Goal: Information Seeking & Learning: Learn about a topic

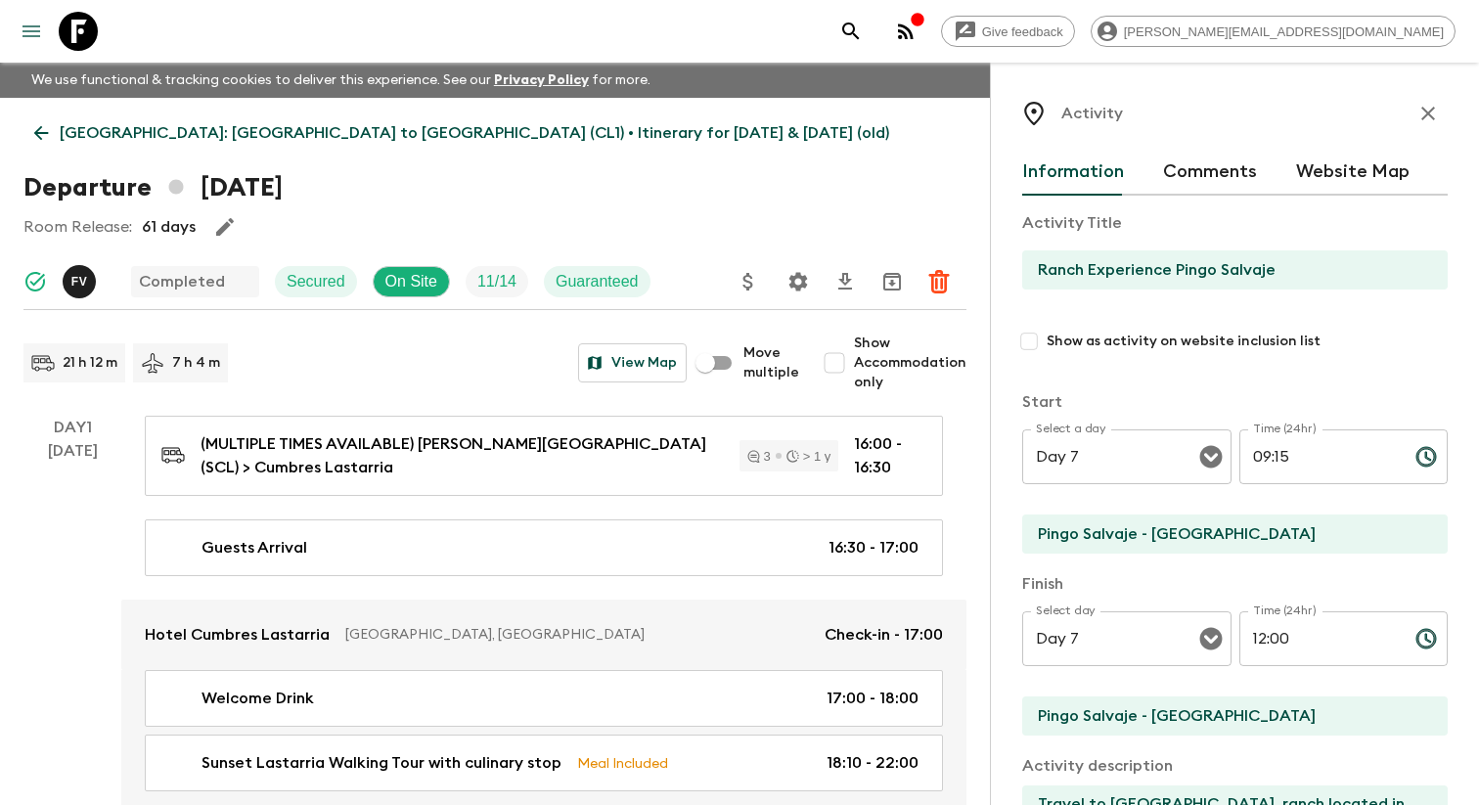
click at [30, 49] on button "menu" at bounding box center [31, 31] width 39 height 39
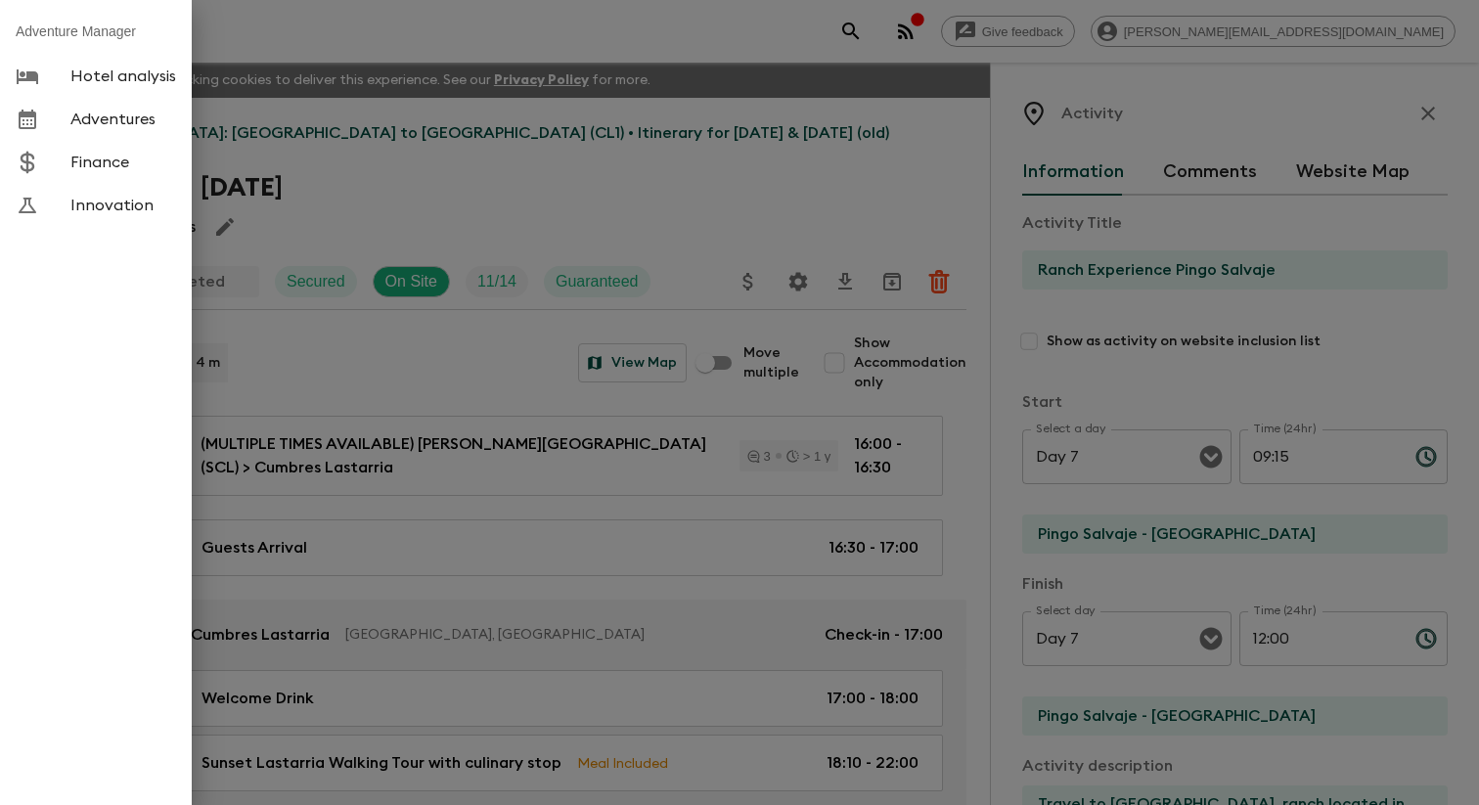
click at [124, 129] on span "Adventures" at bounding box center [123, 120] width 106 height 20
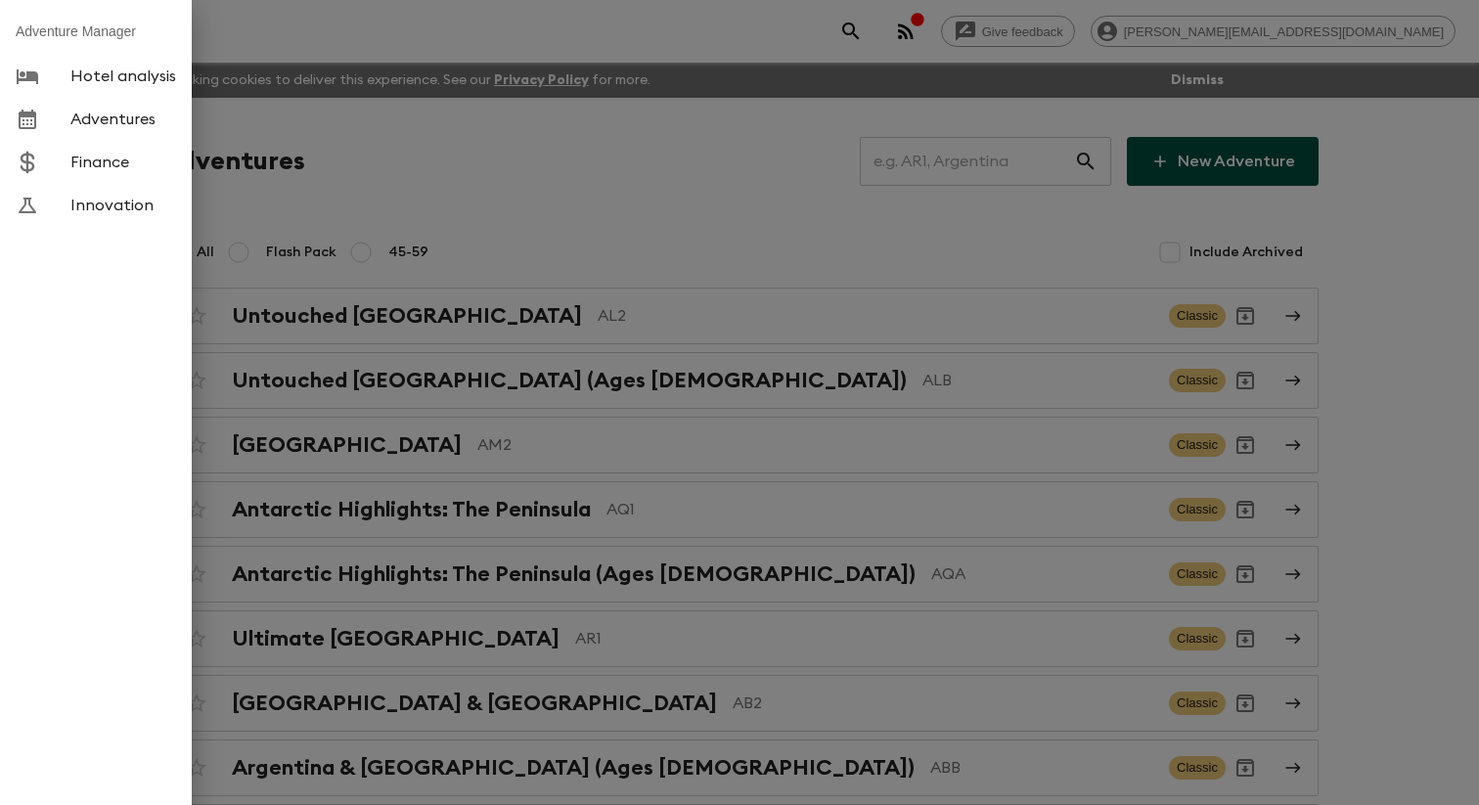
click at [516, 186] on div at bounding box center [739, 402] width 1479 height 805
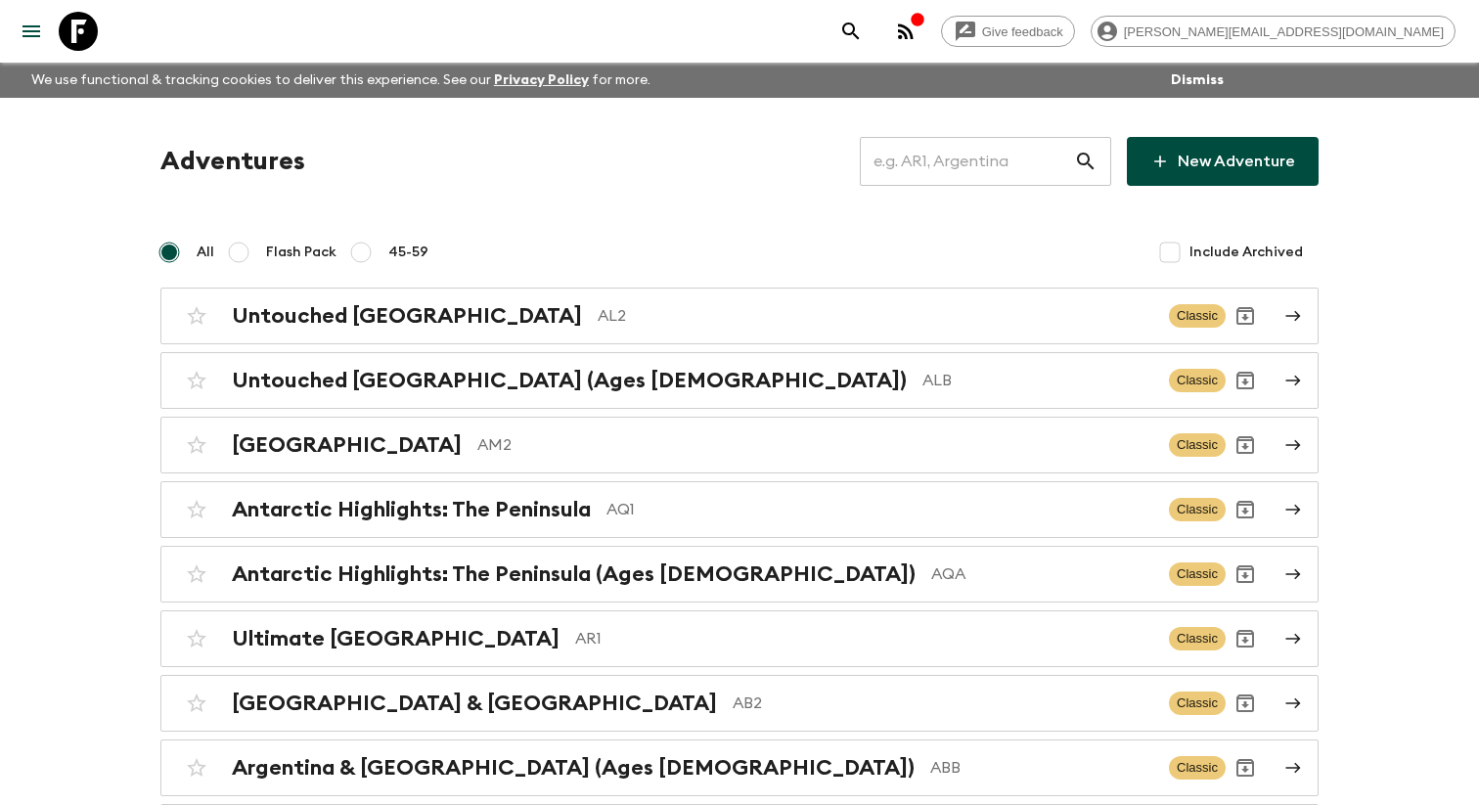
scroll to position [2738, 0]
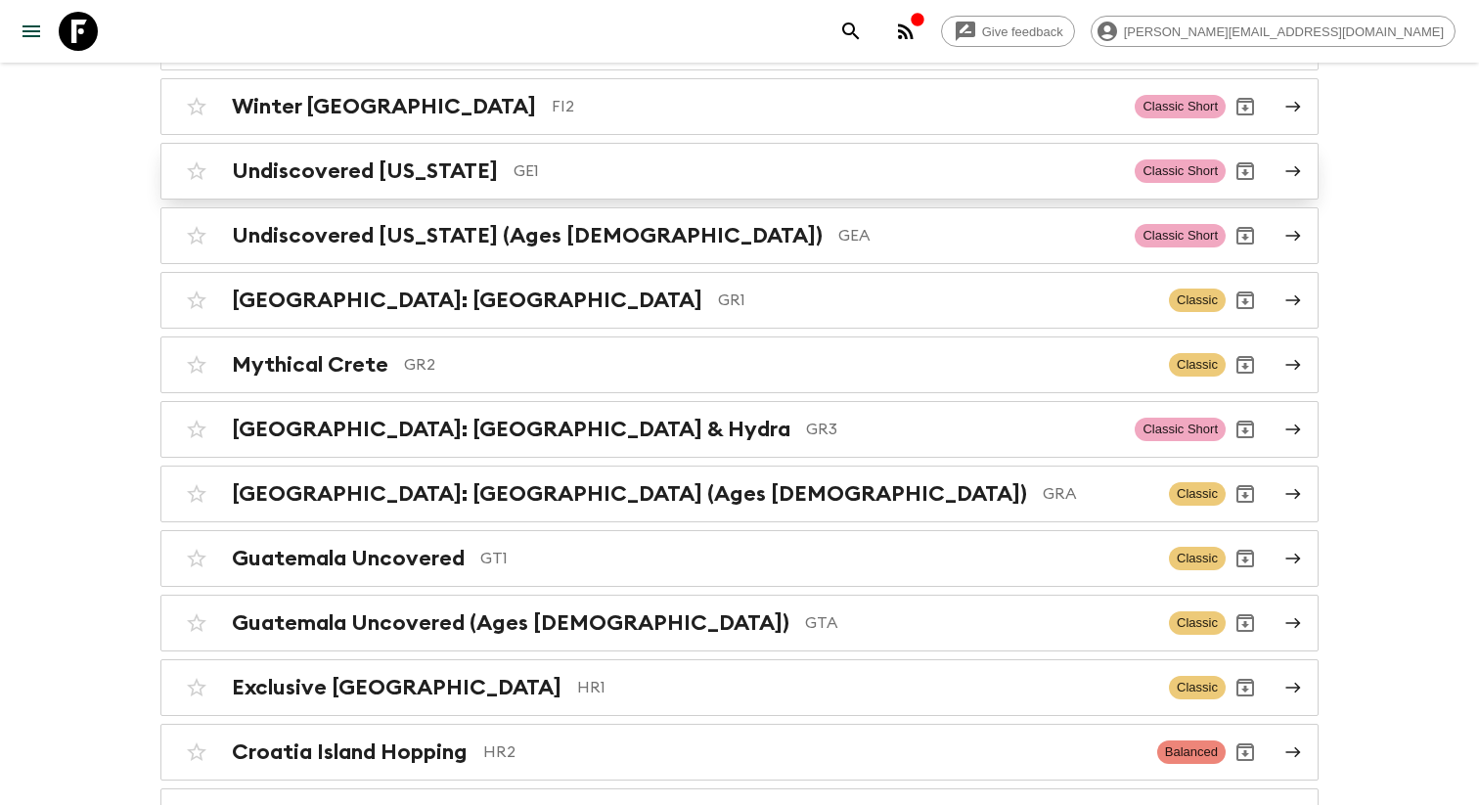
click at [437, 191] on div "Undiscovered [US_STATE] GE1 Classic Short" at bounding box center [701, 171] width 1048 height 39
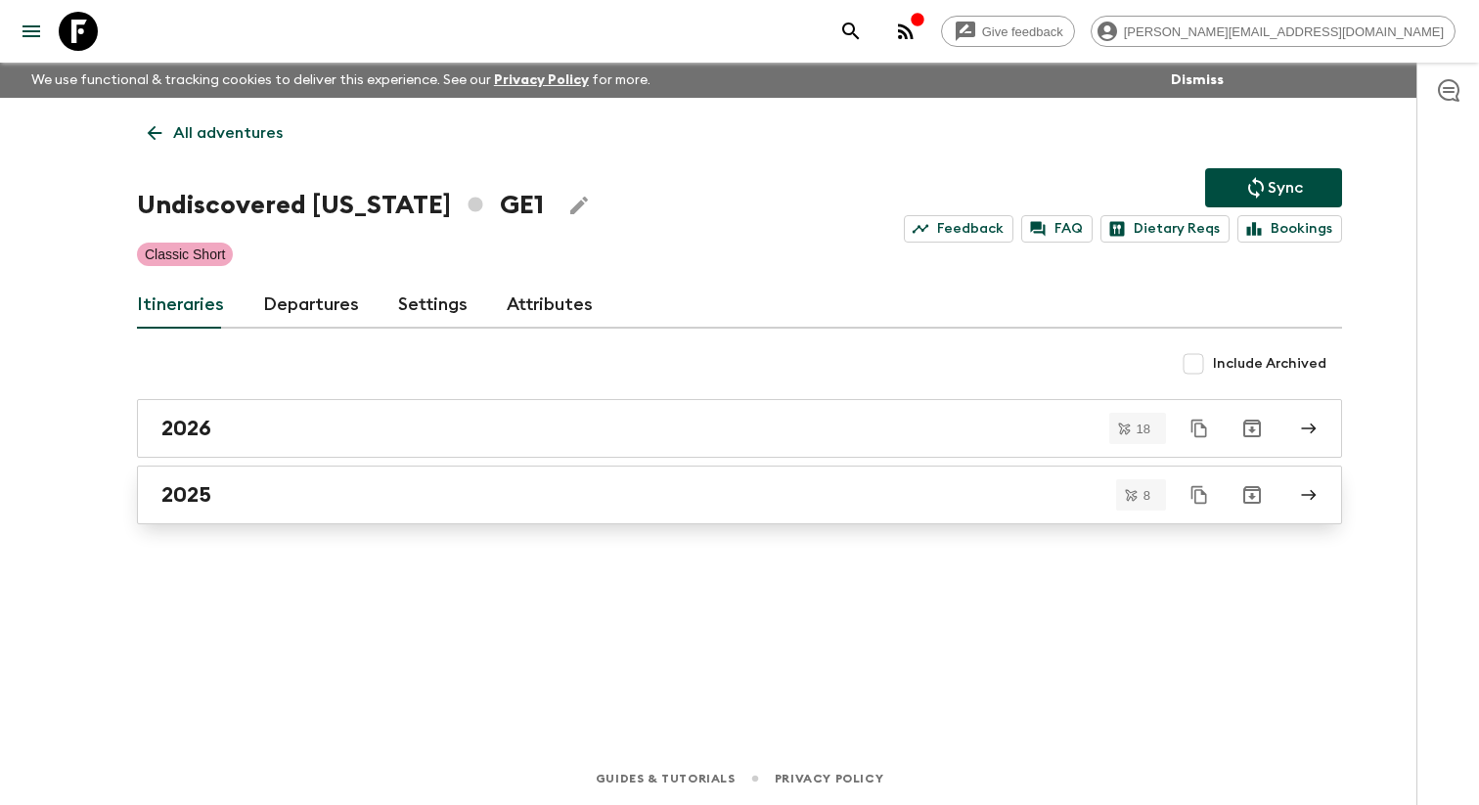
click at [235, 523] on link "2025" at bounding box center [739, 494] width 1205 height 59
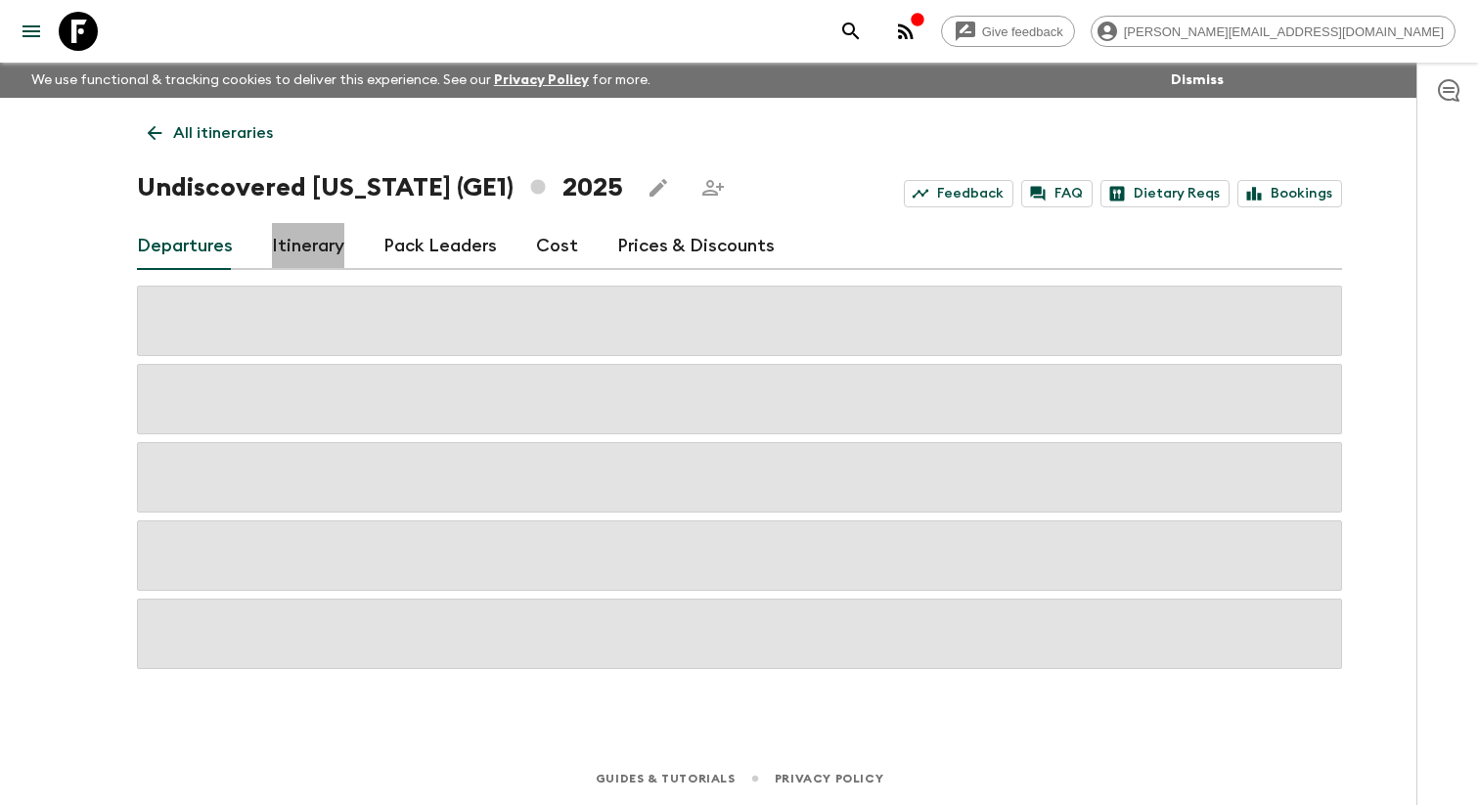
click at [307, 253] on link "Itinerary" at bounding box center [308, 246] width 72 height 47
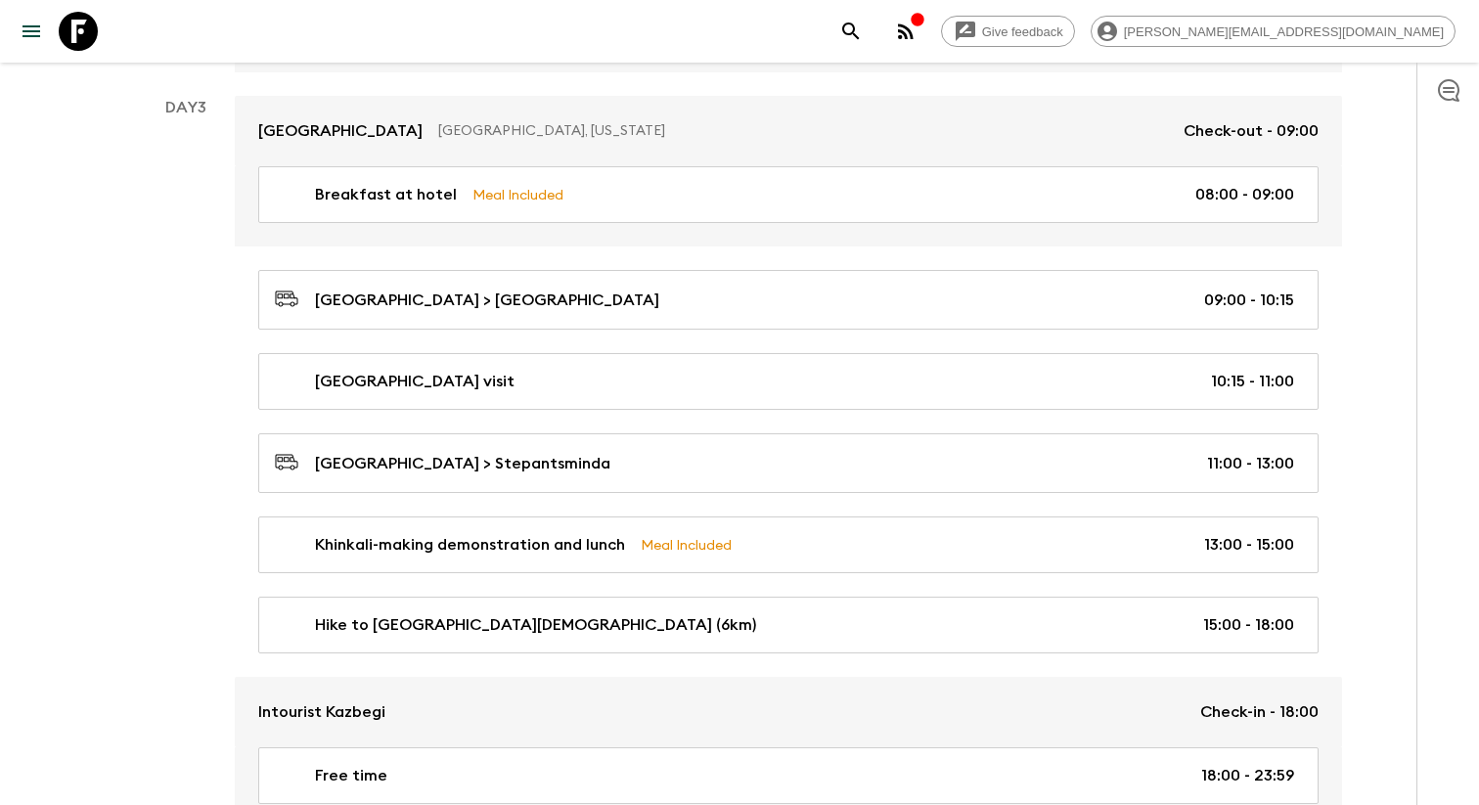
scroll to position [2530, 0]
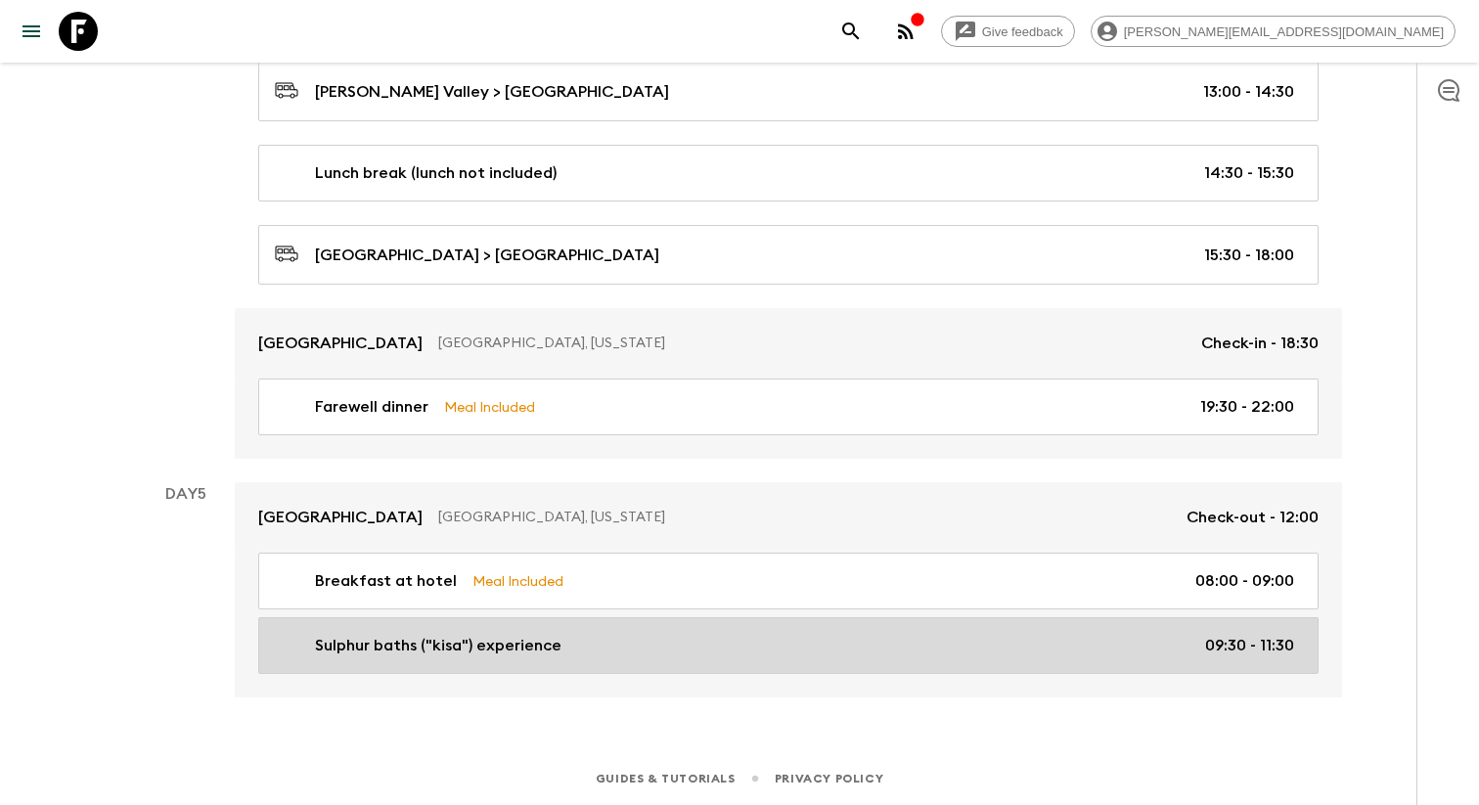
click at [661, 657] on link "Sulphur baths ("kisa") experience 09:30 - 11:30" at bounding box center [788, 645] width 1060 height 57
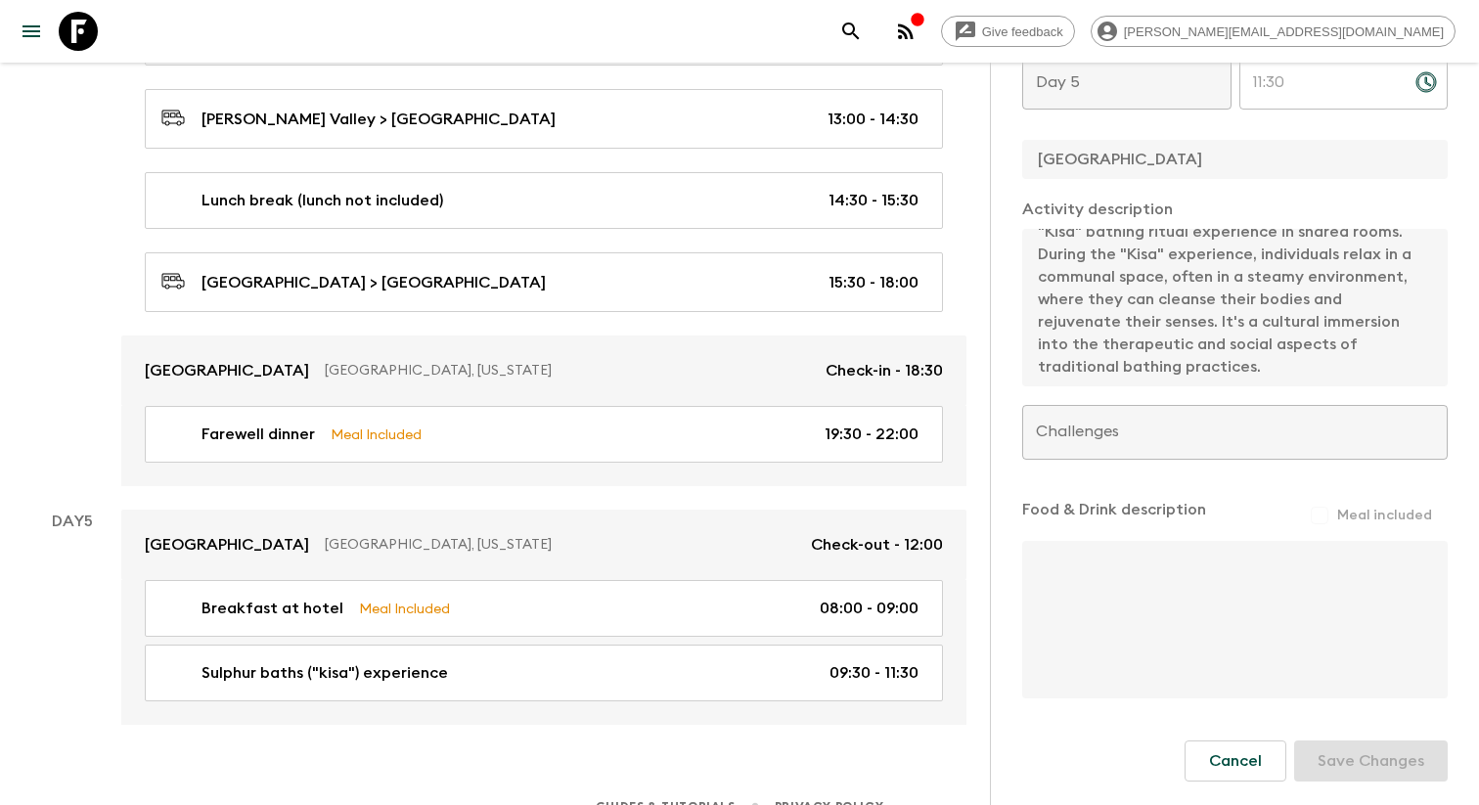
scroll to position [167, 0]
